Goal: Navigation & Orientation: Understand site structure

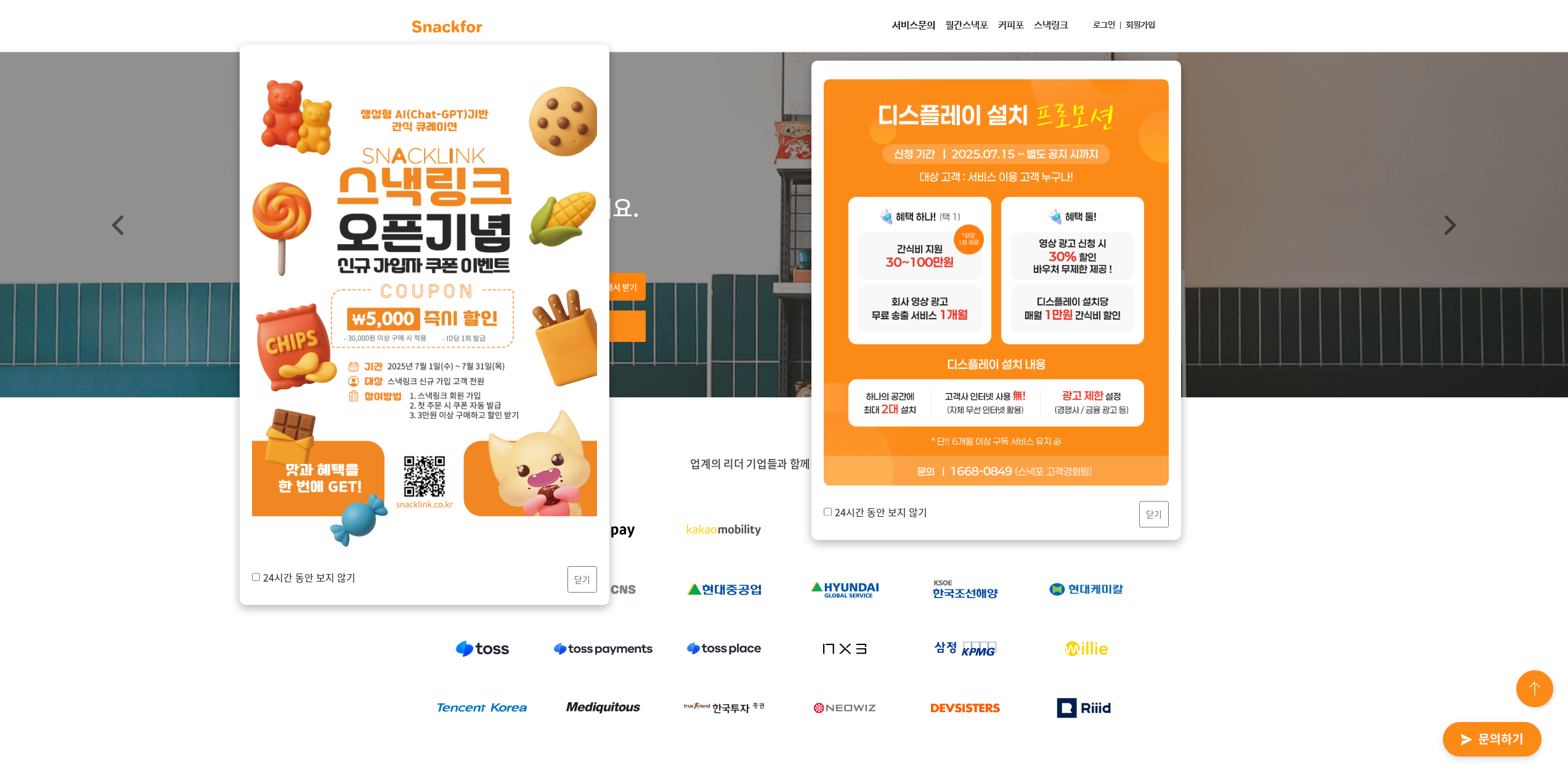
click at [320, 585] on div "24시간 동안 보지 않기 닫기" at bounding box center [424, 579] width 345 height 26
click at [254, 575] on input "24시간 동안 보지 않기" at bounding box center [255, 577] width 8 height 8
checkbox input "true"
click at [596, 578] on button "닫기" at bounding box center [582, 579] width 30 height 26
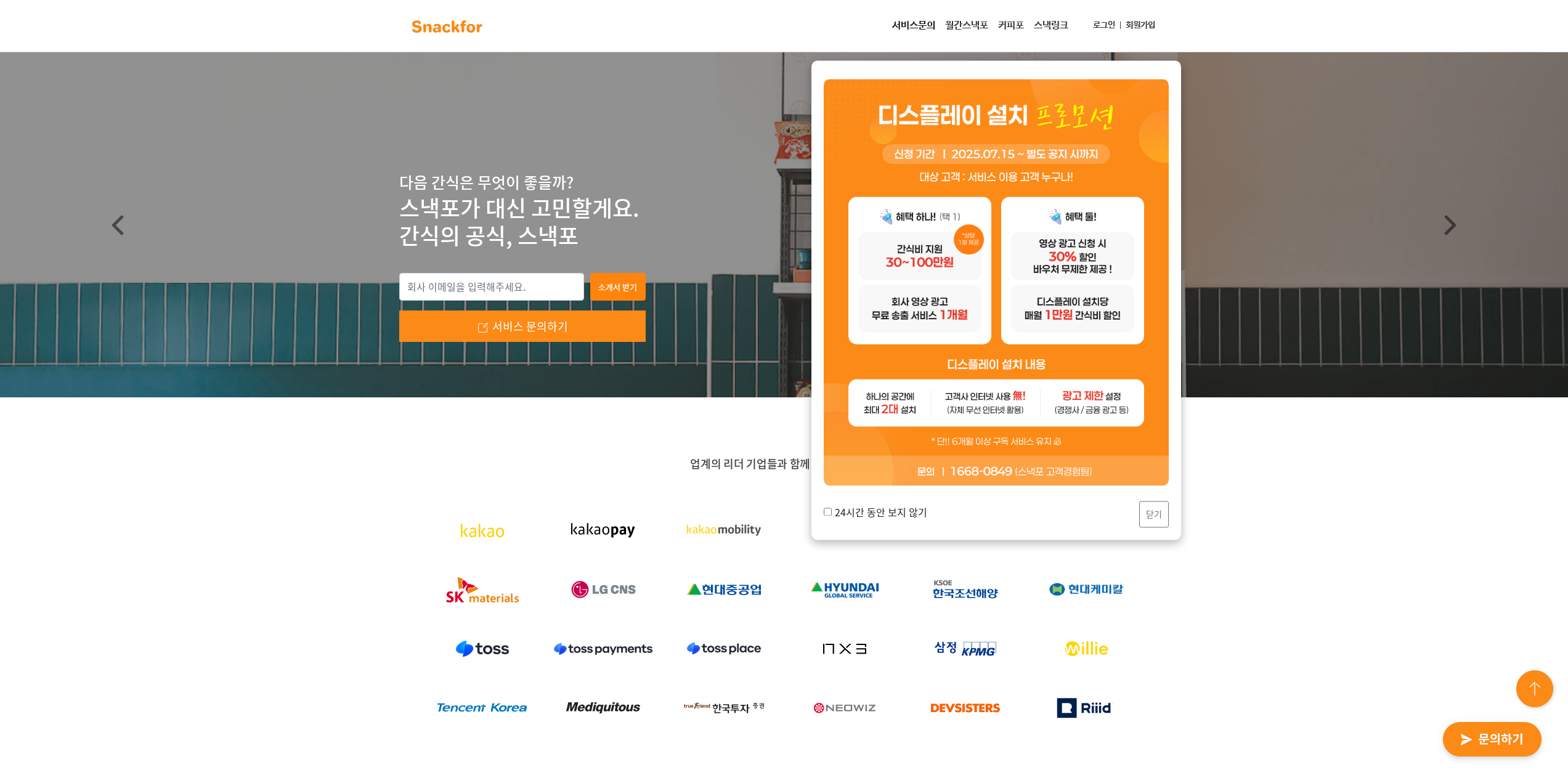
click at [905, 511] on label "24시간 동안 보지 않기" at bounding box center [875, 512] width 104 height 15
click at [832, 511] on input "24시간 동안 보지 않기" at bounding box center [827, 512] width 8 height 8
checkbox input "true"
click at [1144, 516] on button "닫기" at bounding box center [1154, 514] width 30 height 26
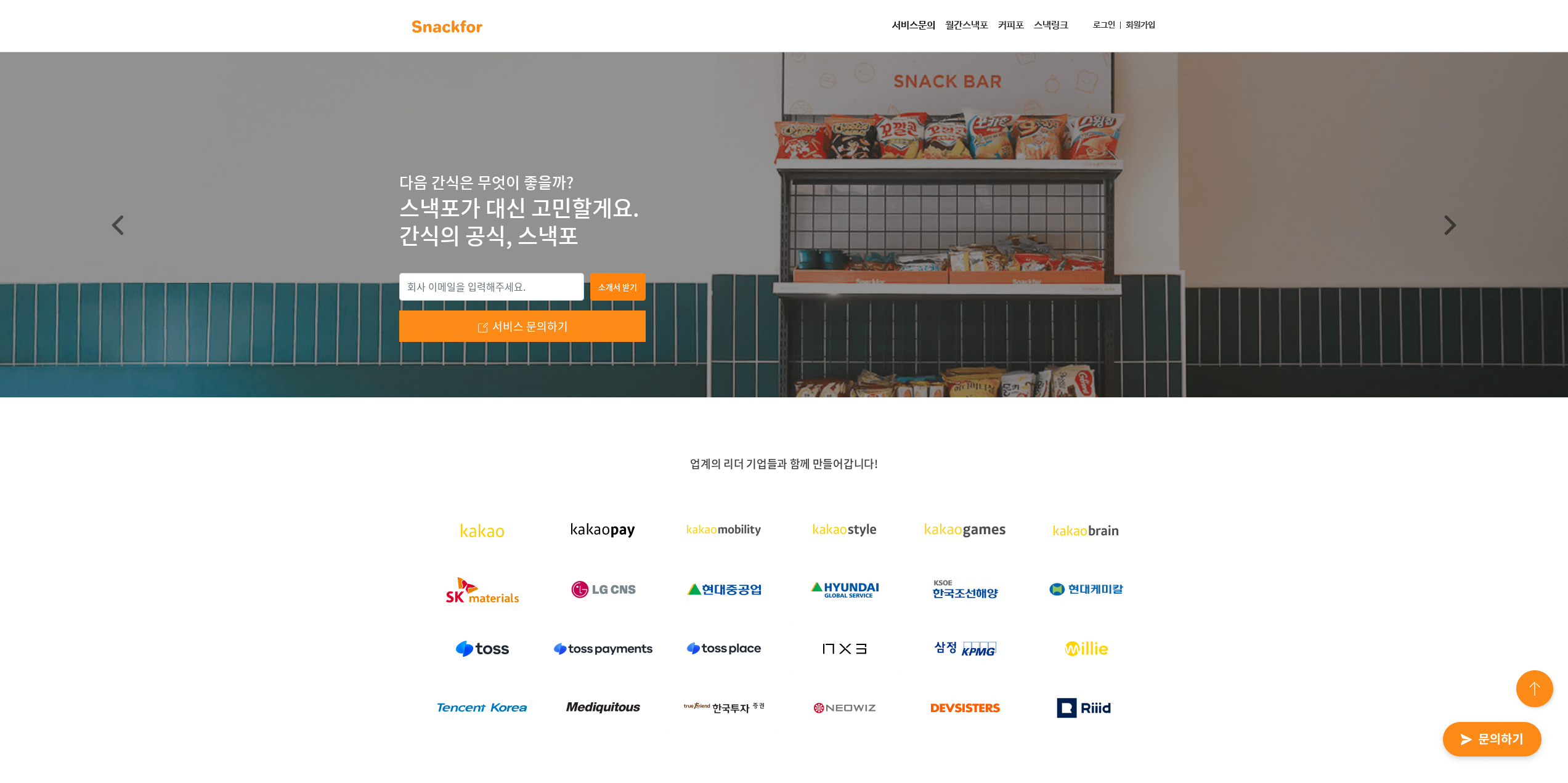
click at [1297, 550] on div "업계의 리더 기업들과 함께 만들어갑니다!" at bounding box center [784, 611] width 1568 height 429
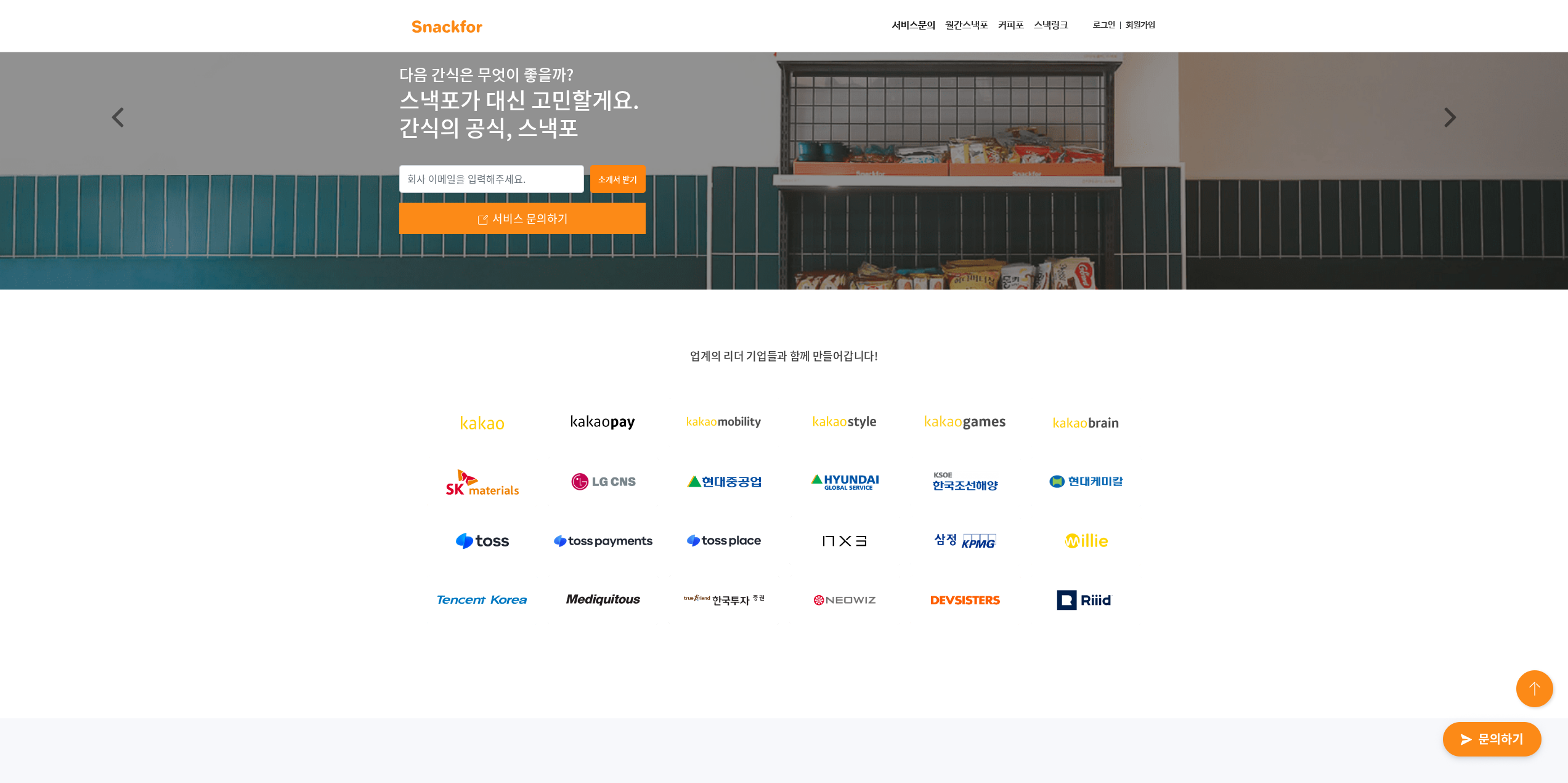
scroll to position [123, 0]
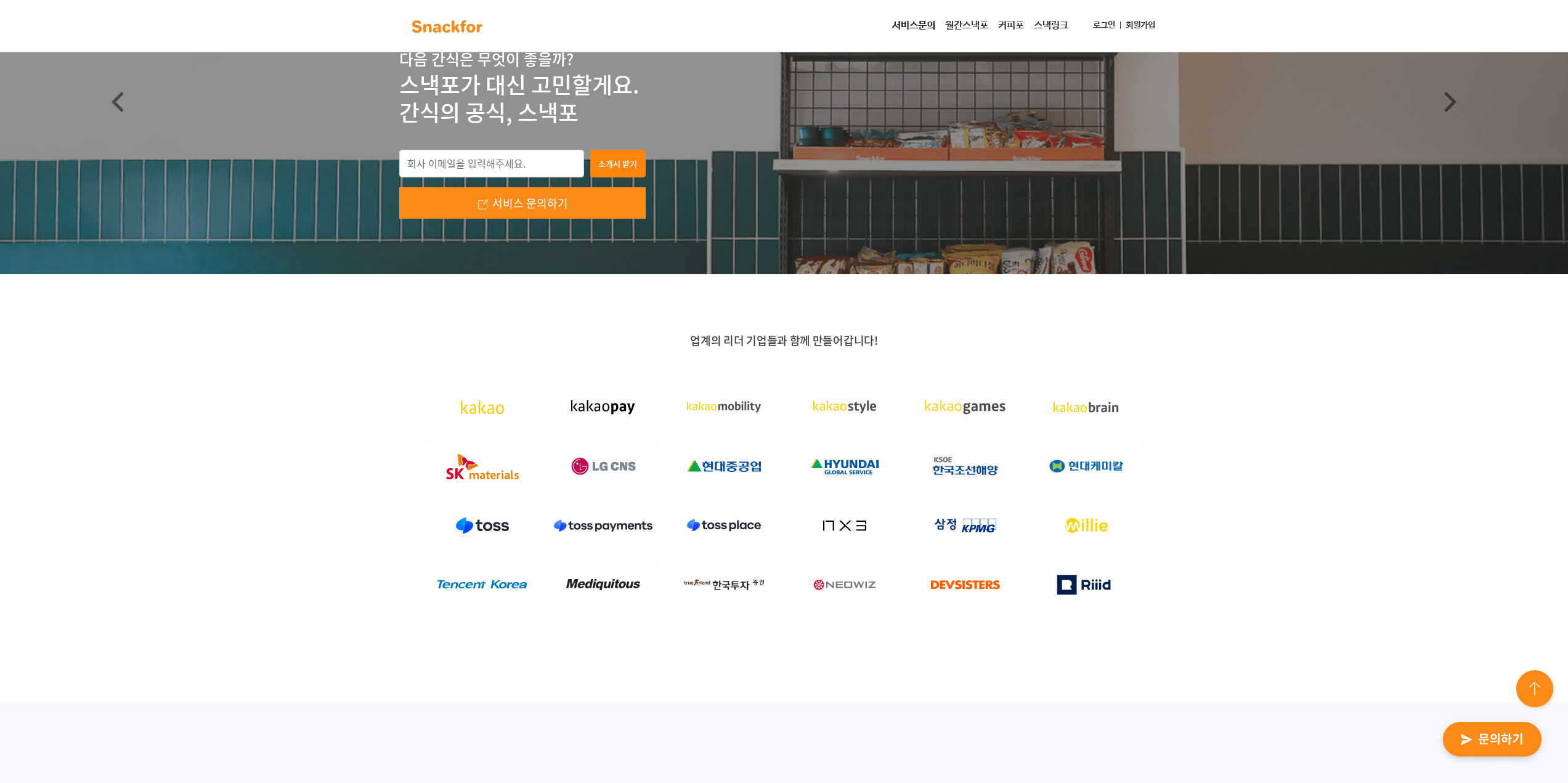
click at [1292, 566] on div "업계의 리더 기업들과 함께 만들어갑니다!" at bounding box center [784, 488] width 1568 height 429
